Goal: Task Accomplishment & Management: Use online tool/utility

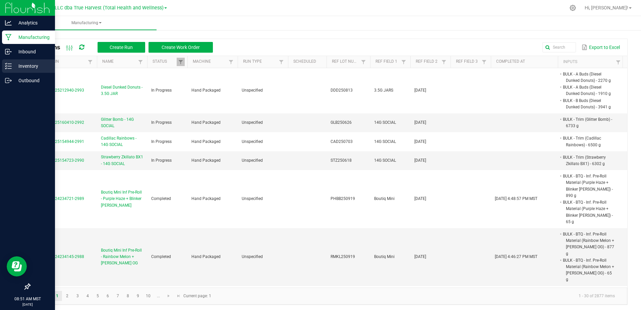
drag, startPoint x: 8, startPoint y: 66, endPoint x: 20, endPoint y: 64, distance: 12.2
click at [8, 66] on line at bounding box center [10, 66] width 4 height 0
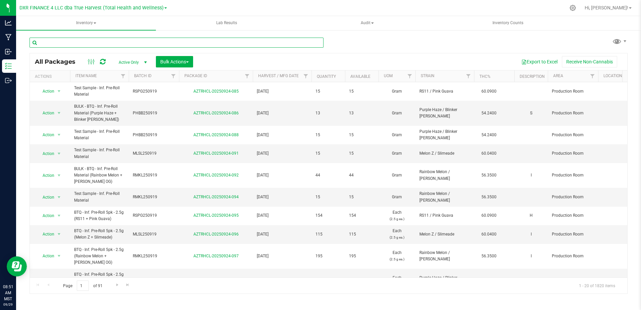
click at [83, 44] on input "text" at bounding box center [177, 43] width 294 height 10
paste input "DVD250805"
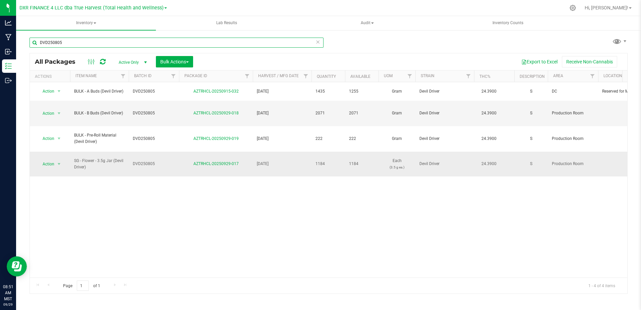
type input "DVD250805"
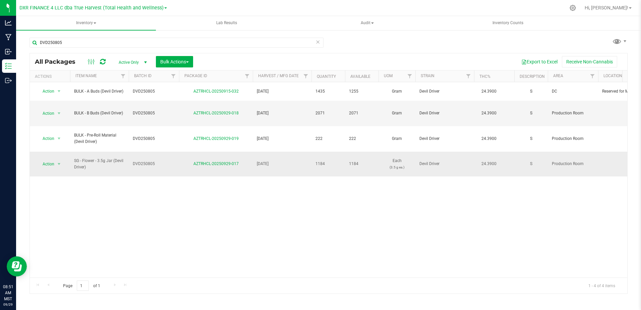
click at [66, 160] on td "Action Action Adjust qty Create package Edit attributes Global inventory Locate…" at bounding box center [50, 164] width 40 height 25
click at [61, 162] on span "select" at bounding box center [58, 163] width 5 height 5
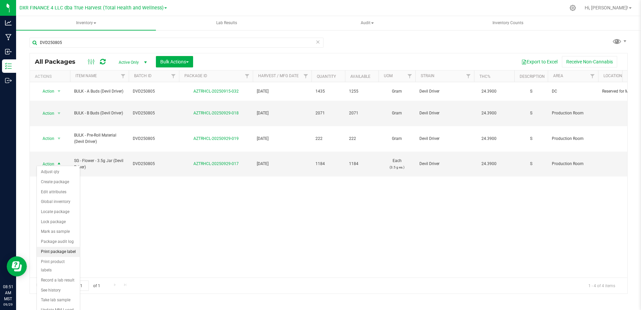
click at [61, 256] on li "Print package label" at bounding box center [58, 252] width 43 height 10
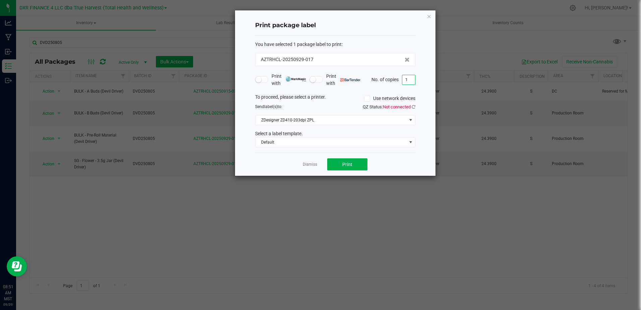
click at [411, 78] on input "1" at bounding box center [408, 79] width 13 height 9
type input "37"
click at [352, 166] on span "Print" at bounding box center [347, 164] width 10 height 5
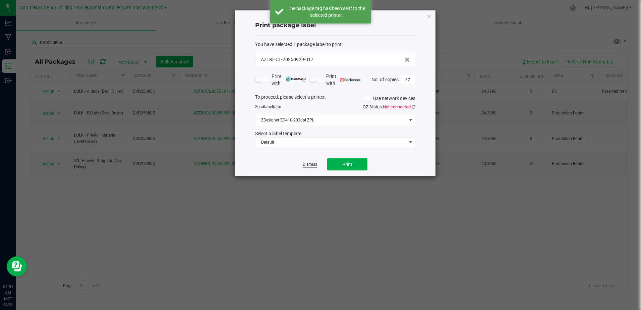
click at [313, 166] on link "Dismiss" at bounding box center [310, 165] width 14 height 6
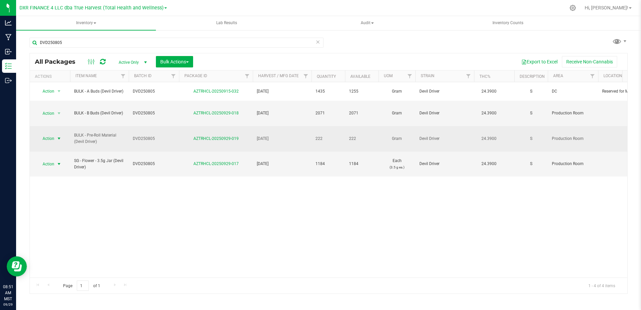
click at [54, 135] on span "Action" at bounding box center [46, 138] width 18 height 9
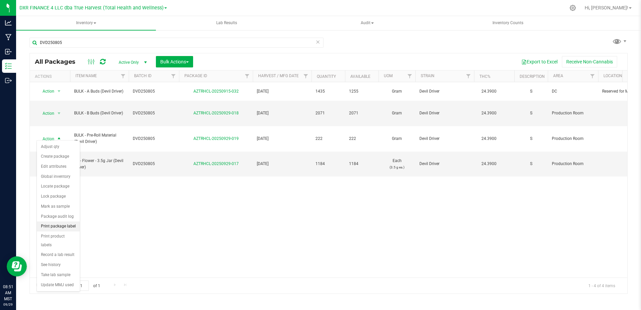
click at [70, 224] on li "Print package label" at bounding box center [58, 226] width 43 height 10
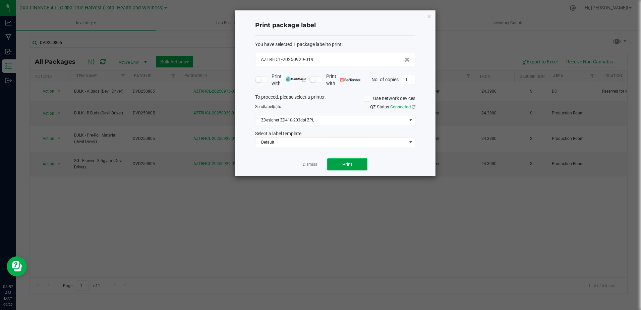
click at [348, 166] on span "Print" at bounding box center [347, 164] width 10 height 5
click at [314, 165] on div at bounding box center [335, 92] width 200 height 165
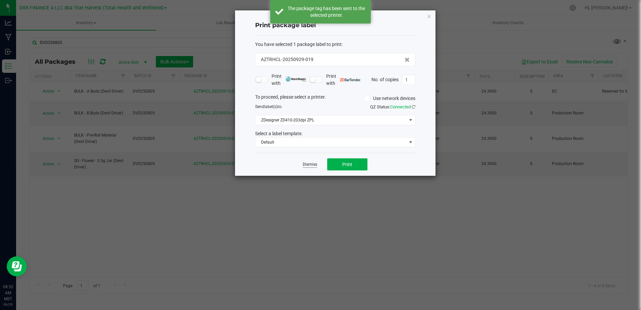
click at [312, 165] on link "Dismiss" at bounding box center [310, 165] width 14 height 6
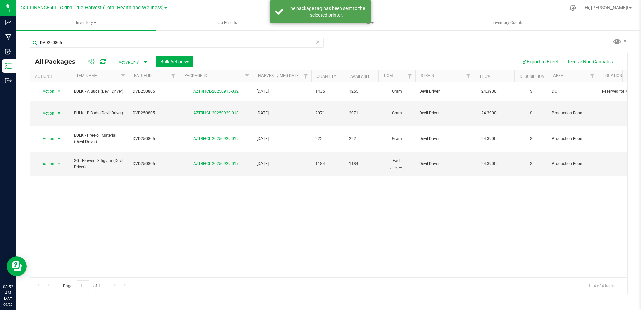
drag, startPoint x: 59, startPoint y: 111, endPoint x: 65, endPoint y: 121, distance: 11.9
click at [59, 112] on span "select" at bounding box center [58, 113] width 5 height 5
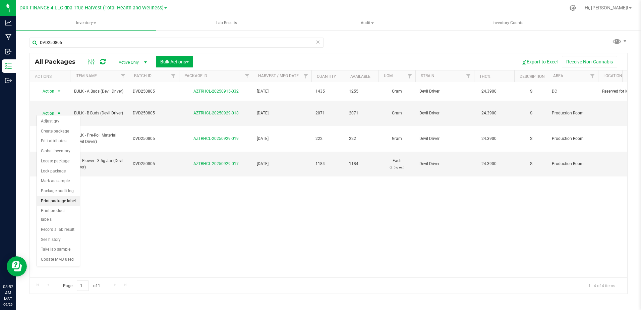
click at [69, 199] on li "Print package label" at bounding box center [58, 201] width 43 height 10
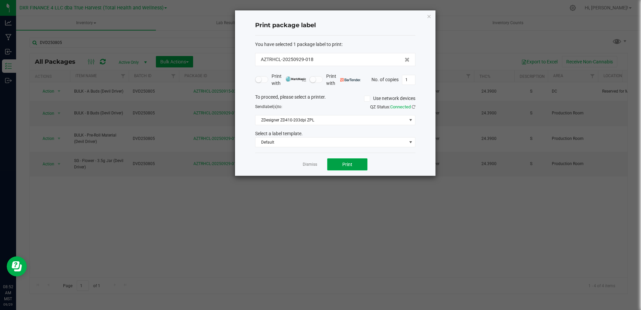
click at [346, 169] on button "Print" at bounding box center [347, 164] width 40 height 12
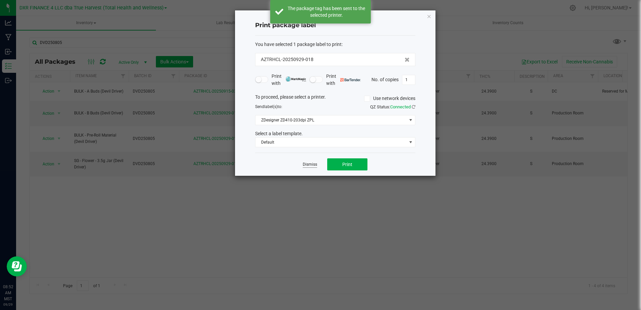
click at [303, 163] on link "Dismiss" at bounding box center [310, 165] width 14 height 6
